Goal: Communication & Community: Answer question/provide support

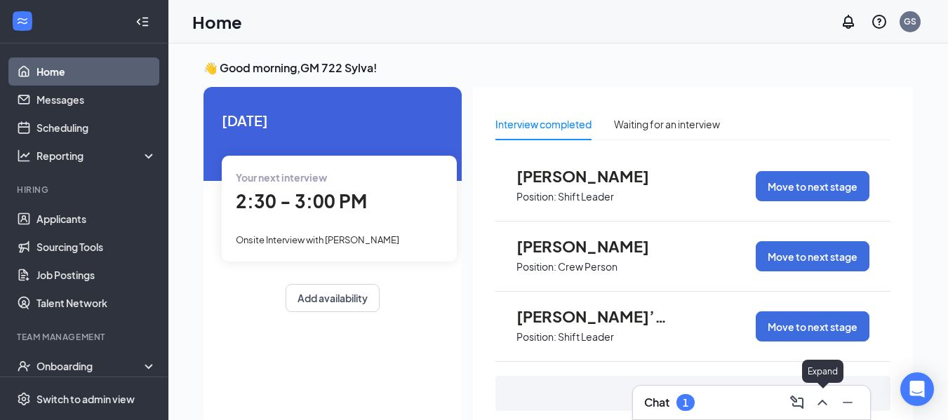
click at [819, 404] on icon "ChevronUp" at bounding box center [822, 403] width 9 height 6
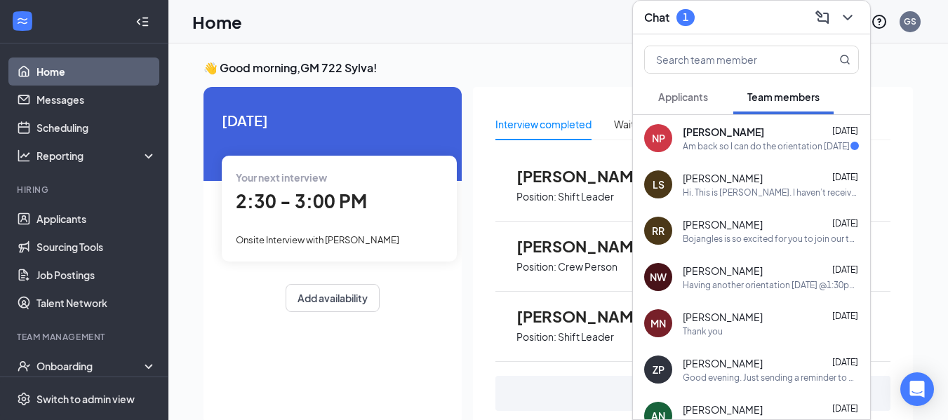
click at [718, 134] on span "[PERSON_NAME]" at bounding box center [723, 132] width 81 height 14
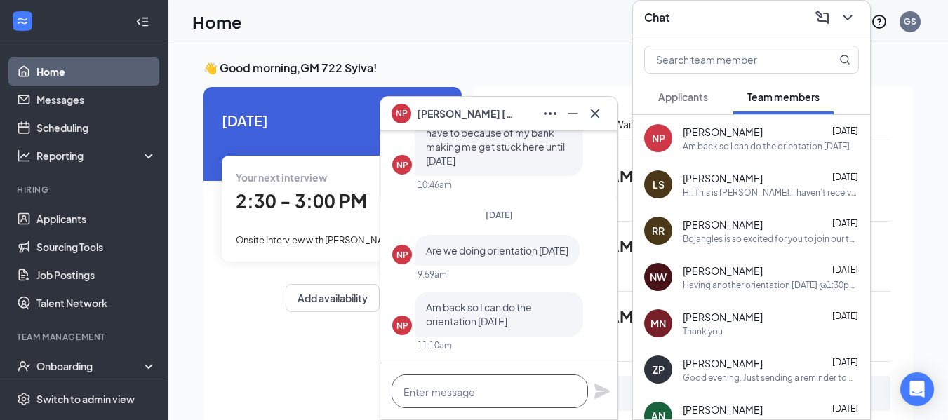
click at [493, 387] on textarea at bounding box center [490, 392] width 197 height 34
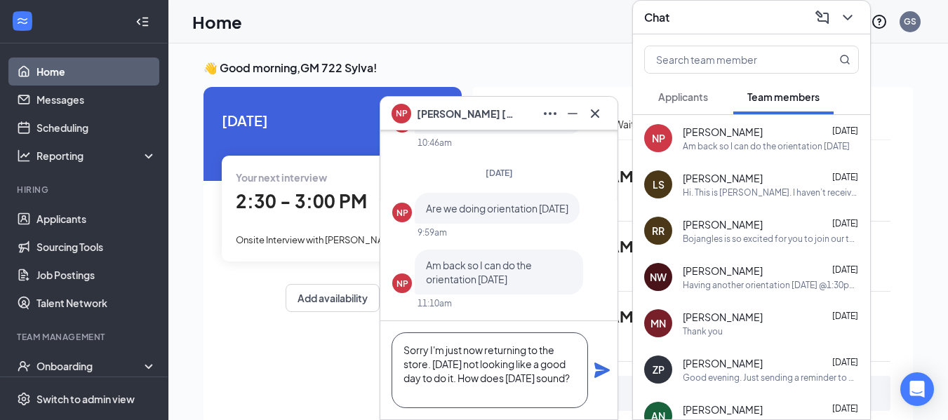
type textarea "Sorry I'm just now returning to the store. [DATE] not looking like a good day t…"
click at [609, 374] on icon "Plane" at bounding box center [602, 370] width 17 height 17
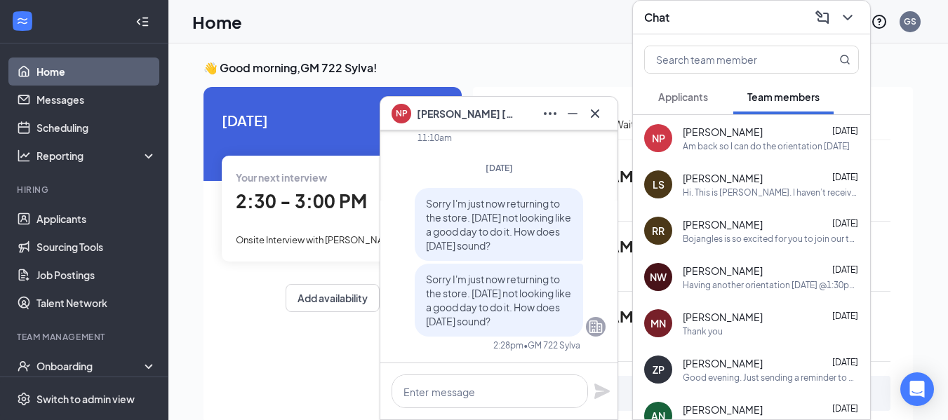
click at [727, 180] on span "[PERSON_NAME]" at bounding box center [723, 178] width 80 height 14
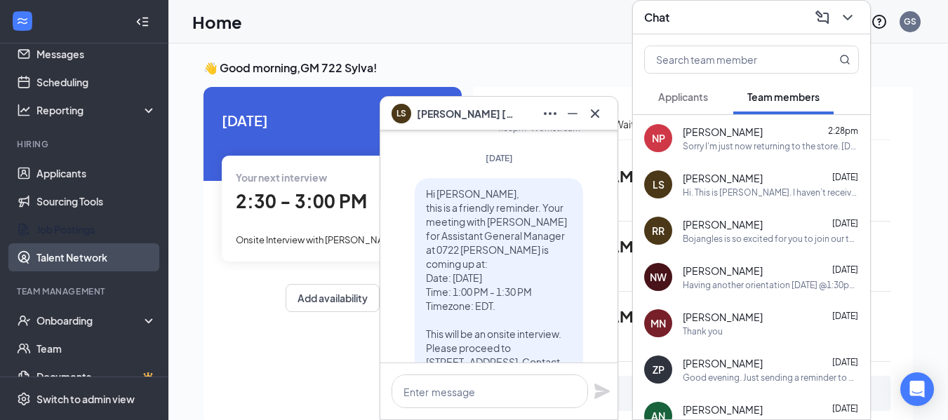
scroll to position [70, 0]
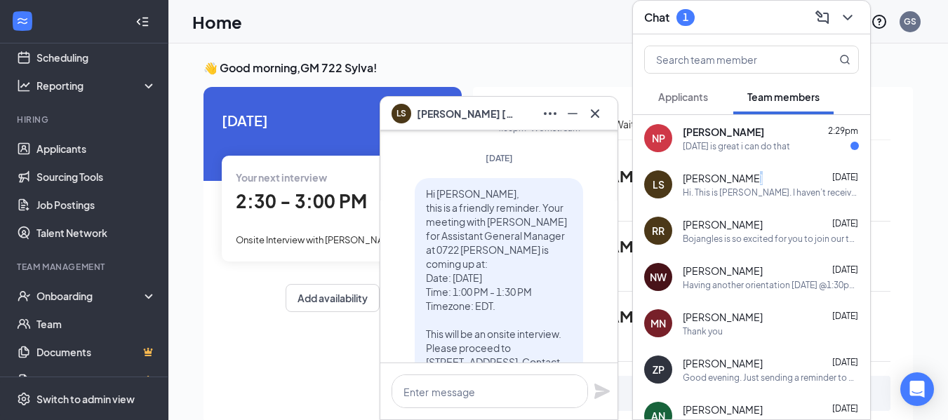
click at [744, 165] on div "LS [PERSON_NAME] [DATE] Hi. This is [PERSON_NAME]. I haven’t received any notif…" at bounding box center [751, 184] width 237 height 46
click at [742, 134] on span "[PERSON_NAME]" at bounding box center [723, 132] width 81 height 14
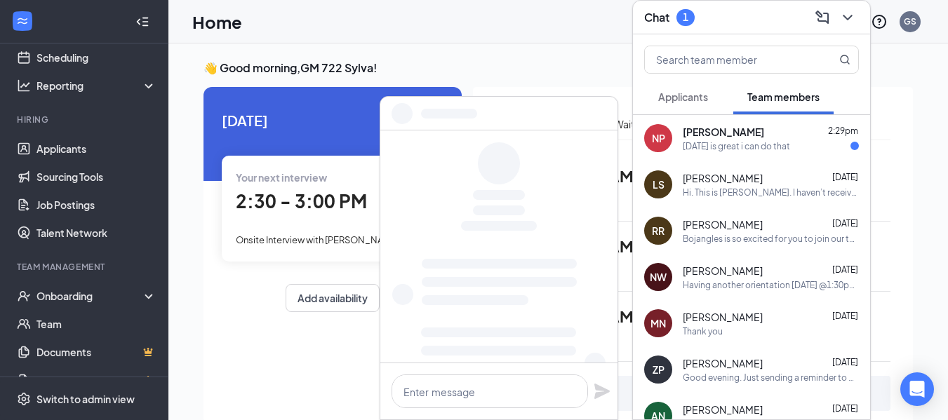
scroll to position [0, 0]
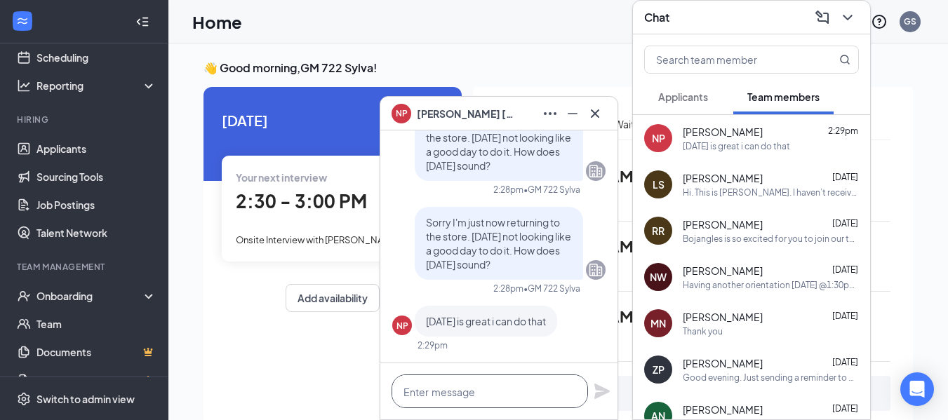
click at [470, 390] on textarea at bounding box center [490, 392] width 197 height 34
type textarea "Great! 3:30, okay with you?"
click at [603, 390] on icon "Plane" at bounding box center [602, 391] width 15 height 15
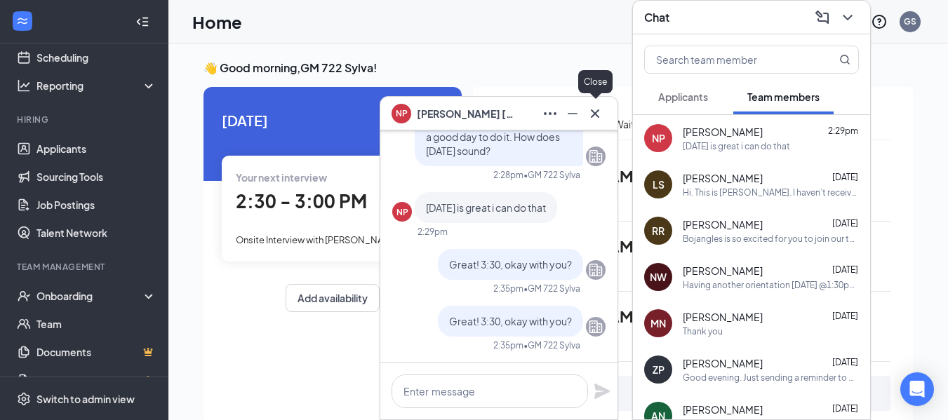
click at [592, 111] on icon "Cross" at bounding box center [595, 113] width 17 height 17
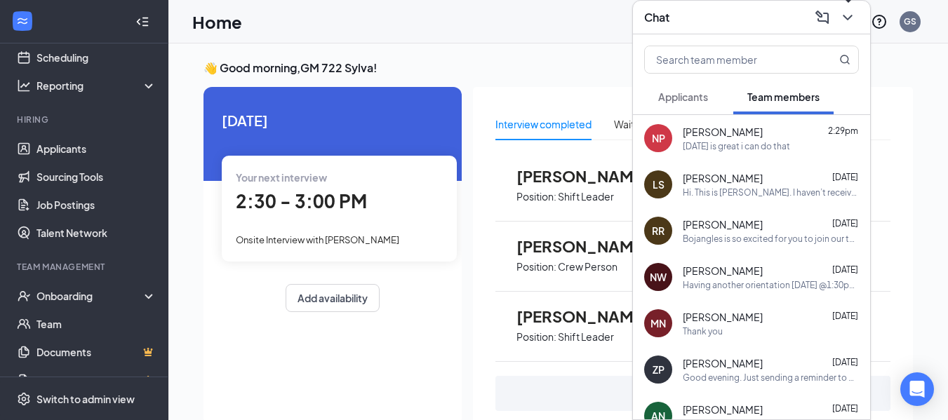
click at [851, 14] on icon "ChevronDown" at bounding box center [847, 17] width 17 height 17
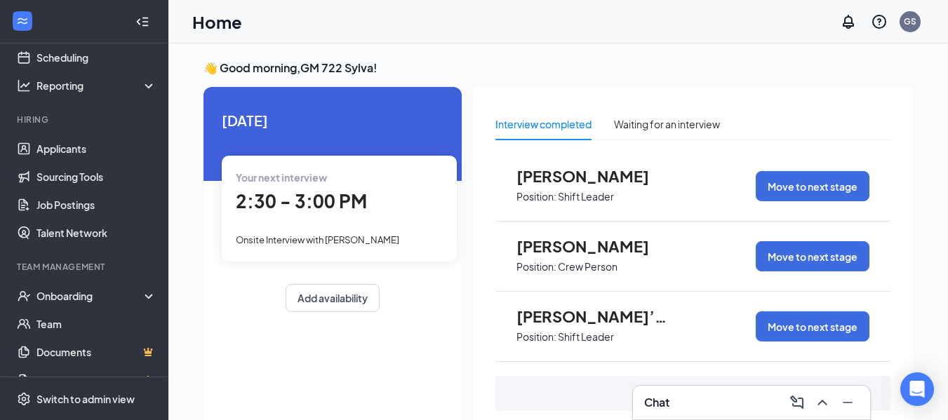
click at [349, 187] on div "Your next interview 2:30 - 3:00 PM Onsite Interview with [PERSON_NAME]" at bounding box center [339, 208] width 235 height 105
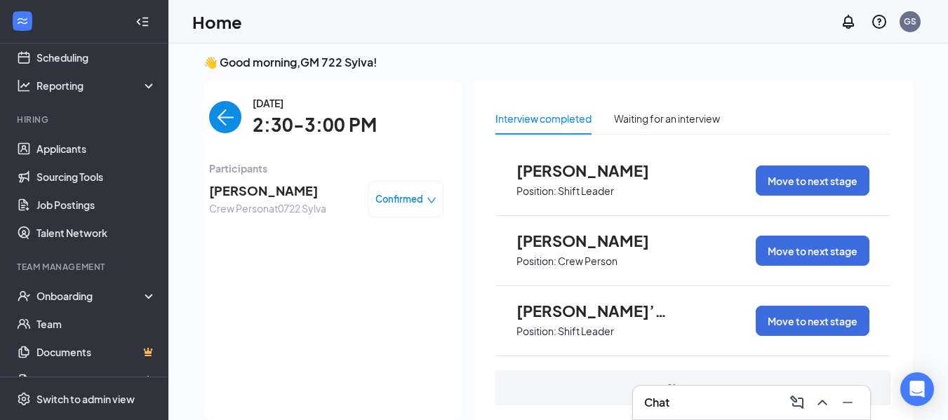
click at [403, 199] on span "Confirmed" at bounding box center [400, 199] width 48 height 14
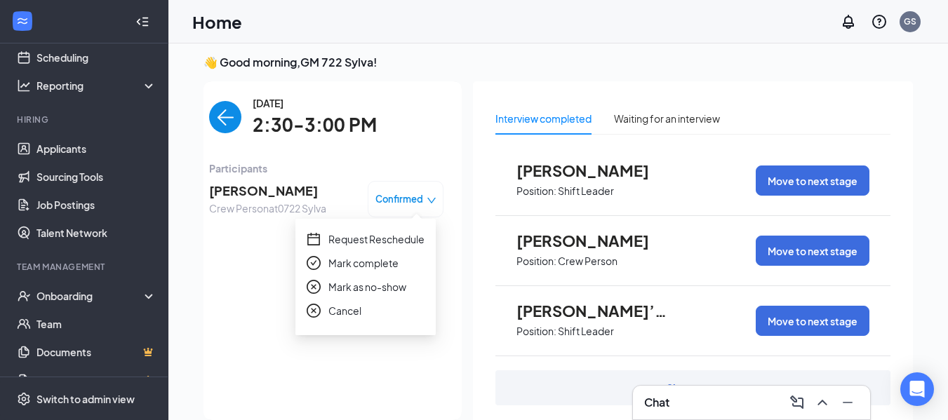
click at [373, 264] on span "Mark complete" at bounding box center [363, 262] width 70 height 15
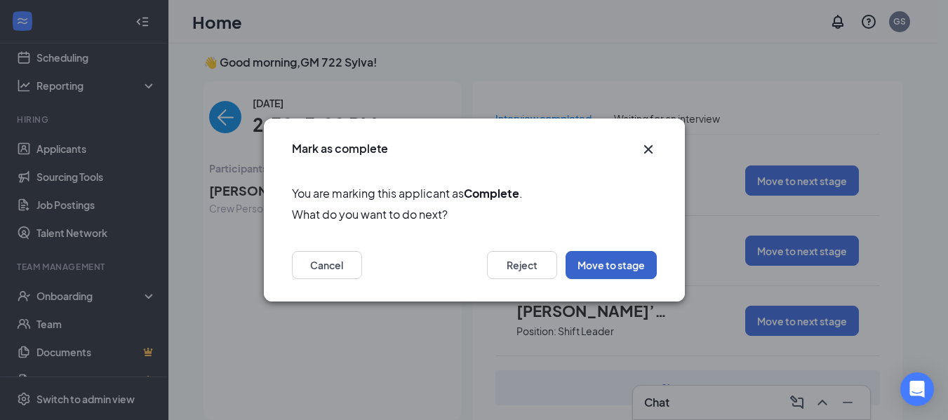
click at [634, 264] on button "Move to stage" at bounding box center [611, 265] width 91 height 28
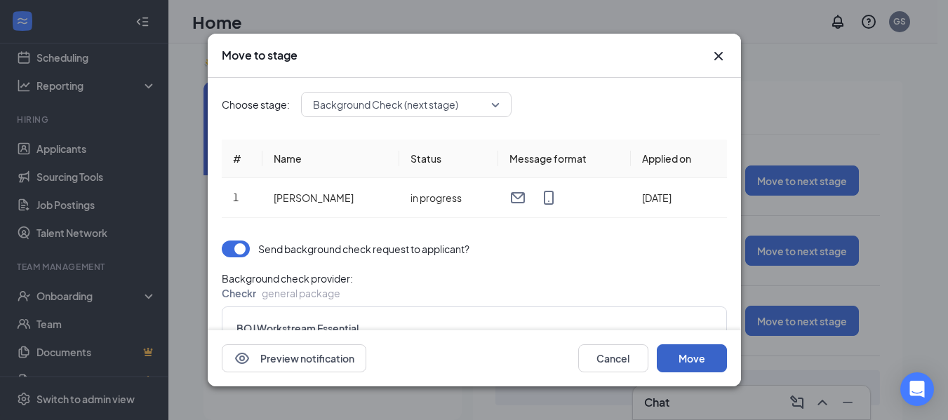
click at [679, 357] on button "Move" at bounding box center [692, 359] width 70 height 28
